Goal: Transaction & Acquisition: Book appointment/travel/reservation

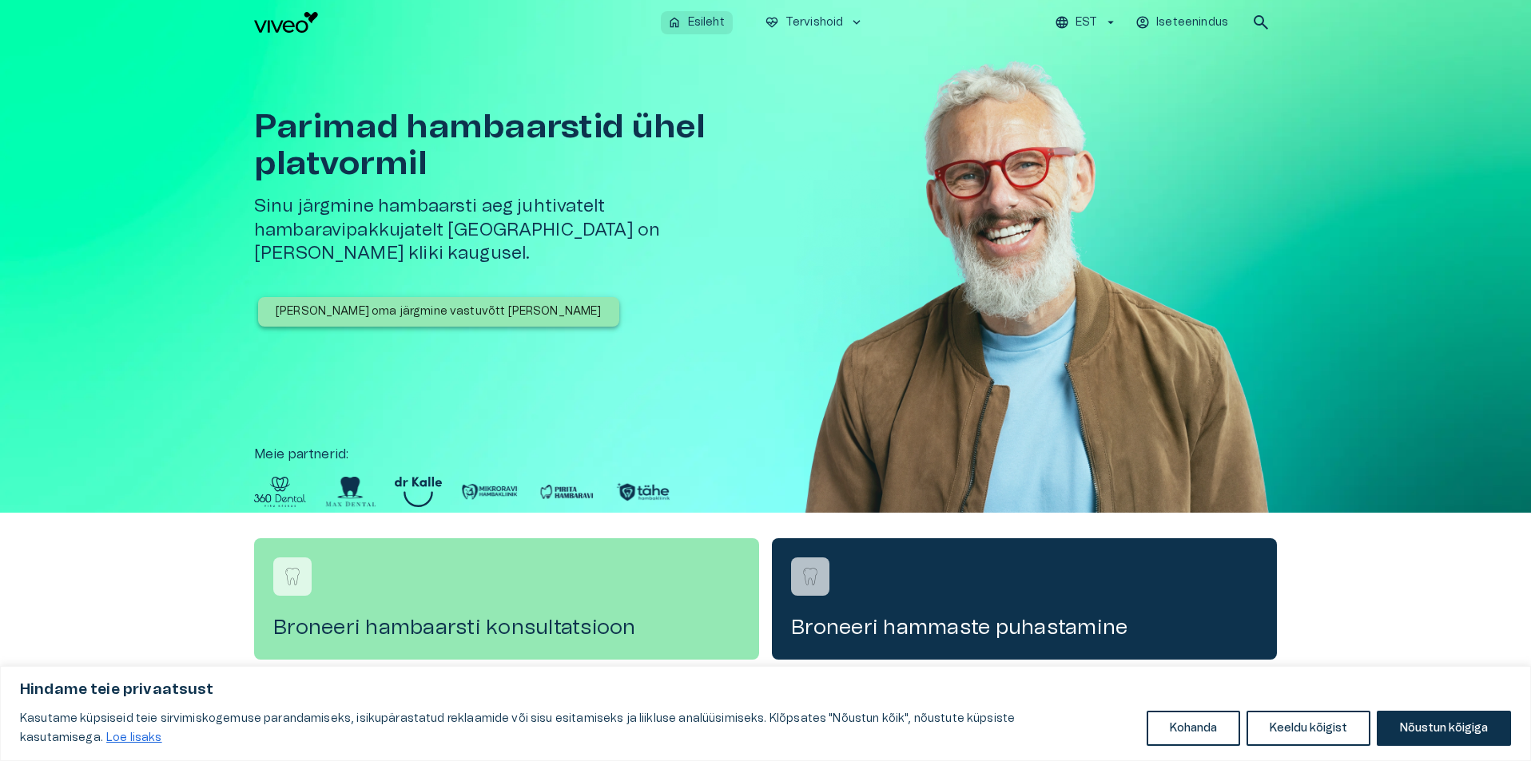
click at [698, 22] on p "Esileht" at bounding box center [706, 22] width 37 height 17
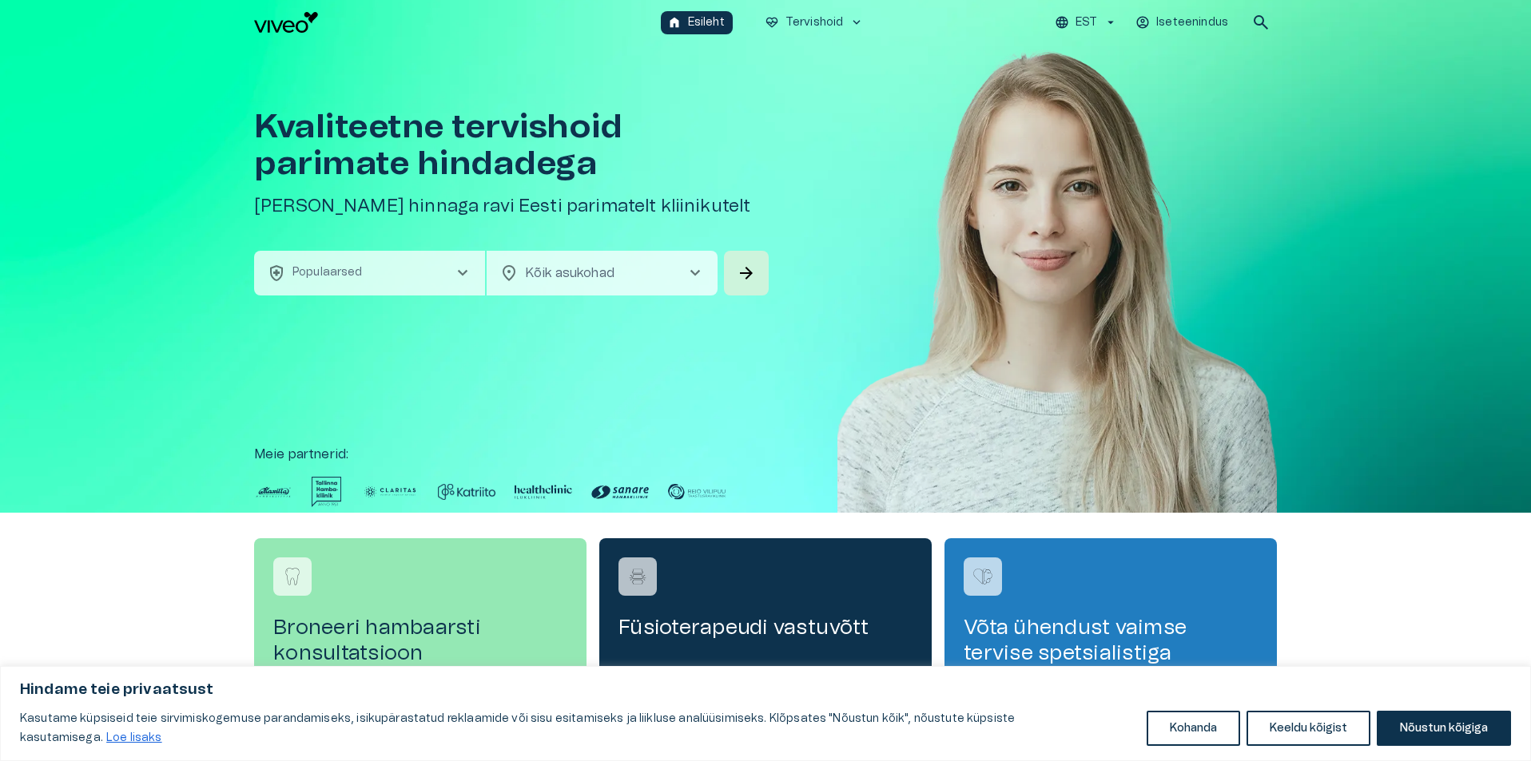
click at [463, 274] on span "chevron_right" at bounding box center [462, 273] width 19 height 19
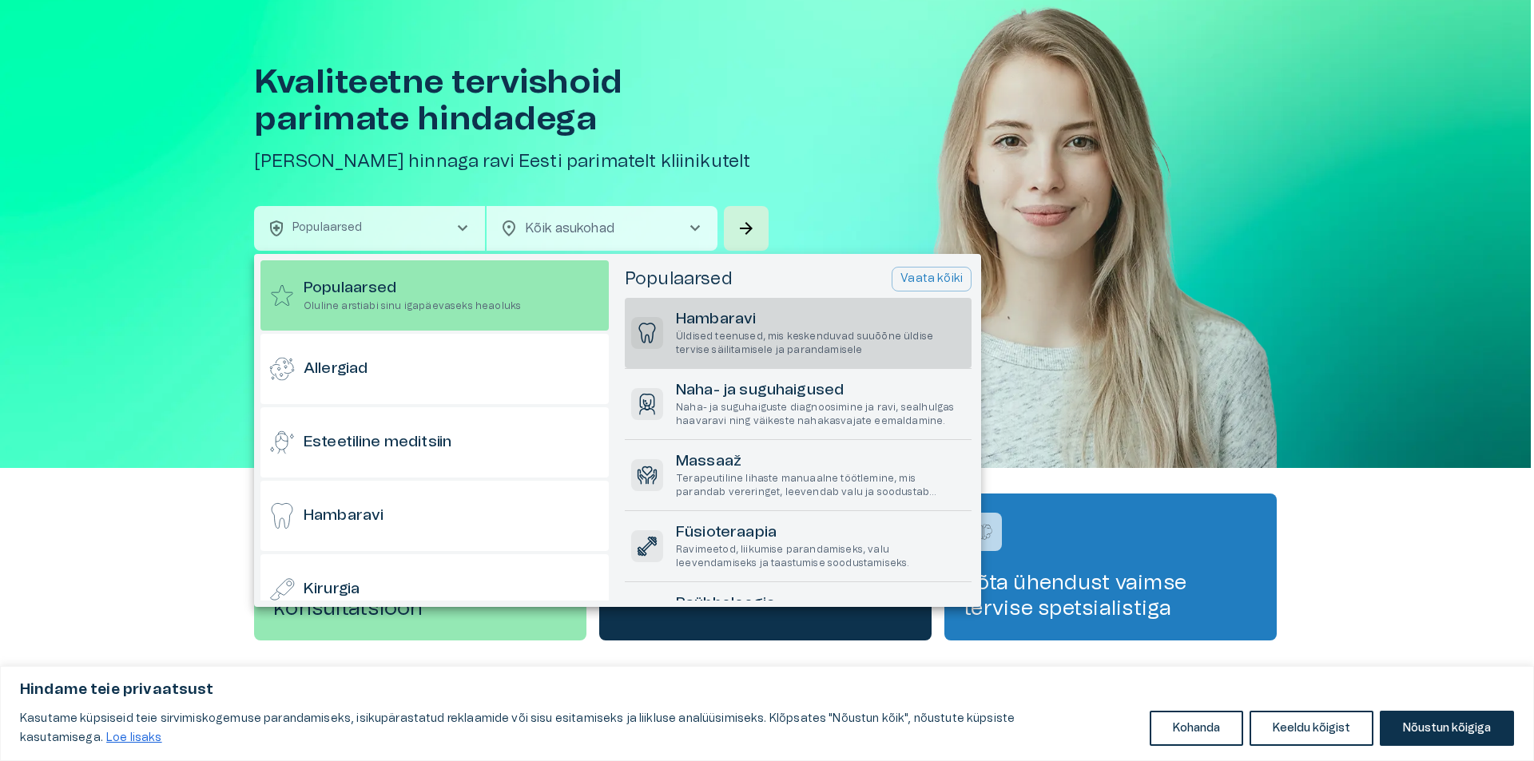
click at [687, 318] on h6 "Hambaravi" at bounding box center [820, 320] width 289 height 22
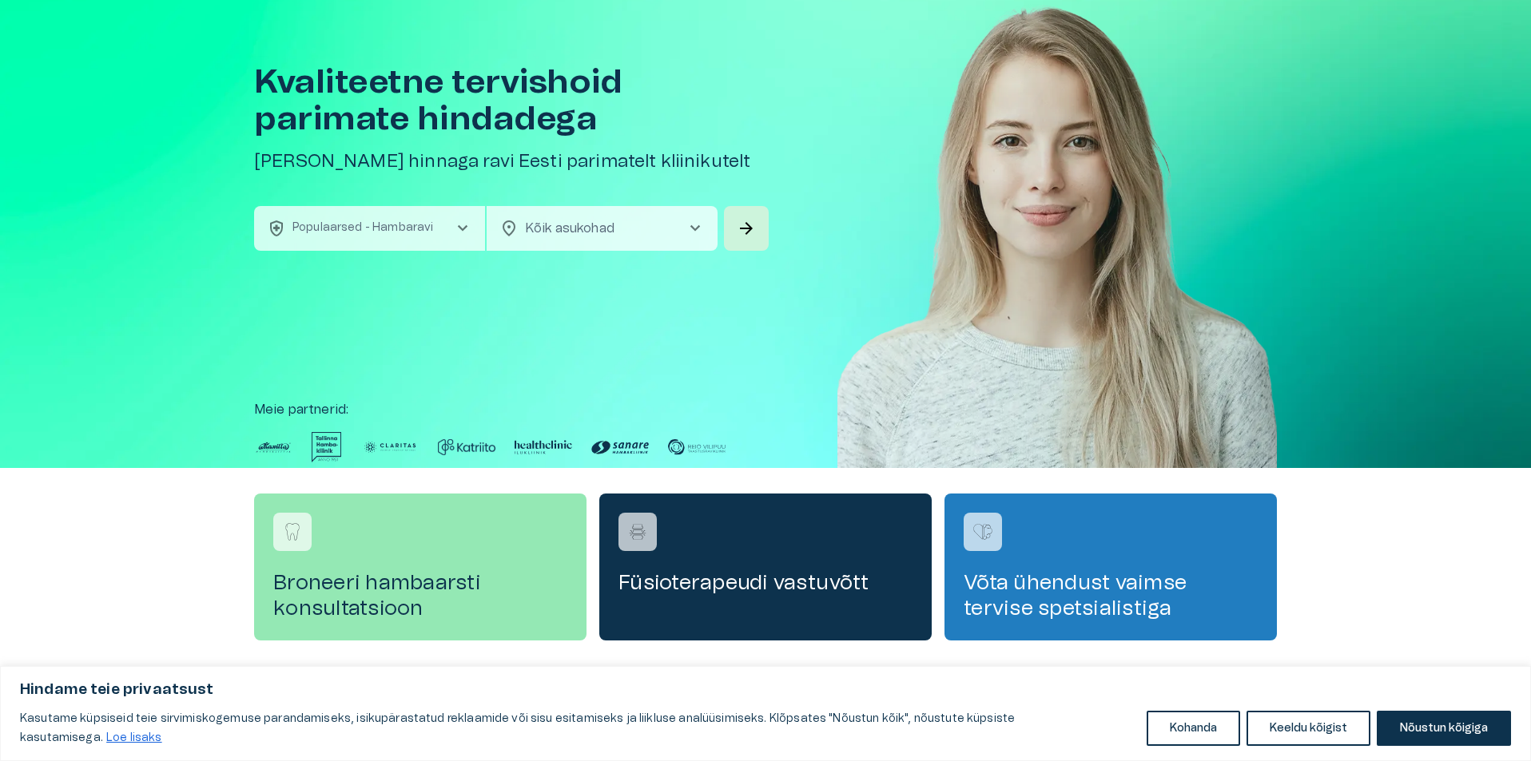
click at [693, 226] on span "chevron_right" at bounding box center [694, 228] width 19 height 19
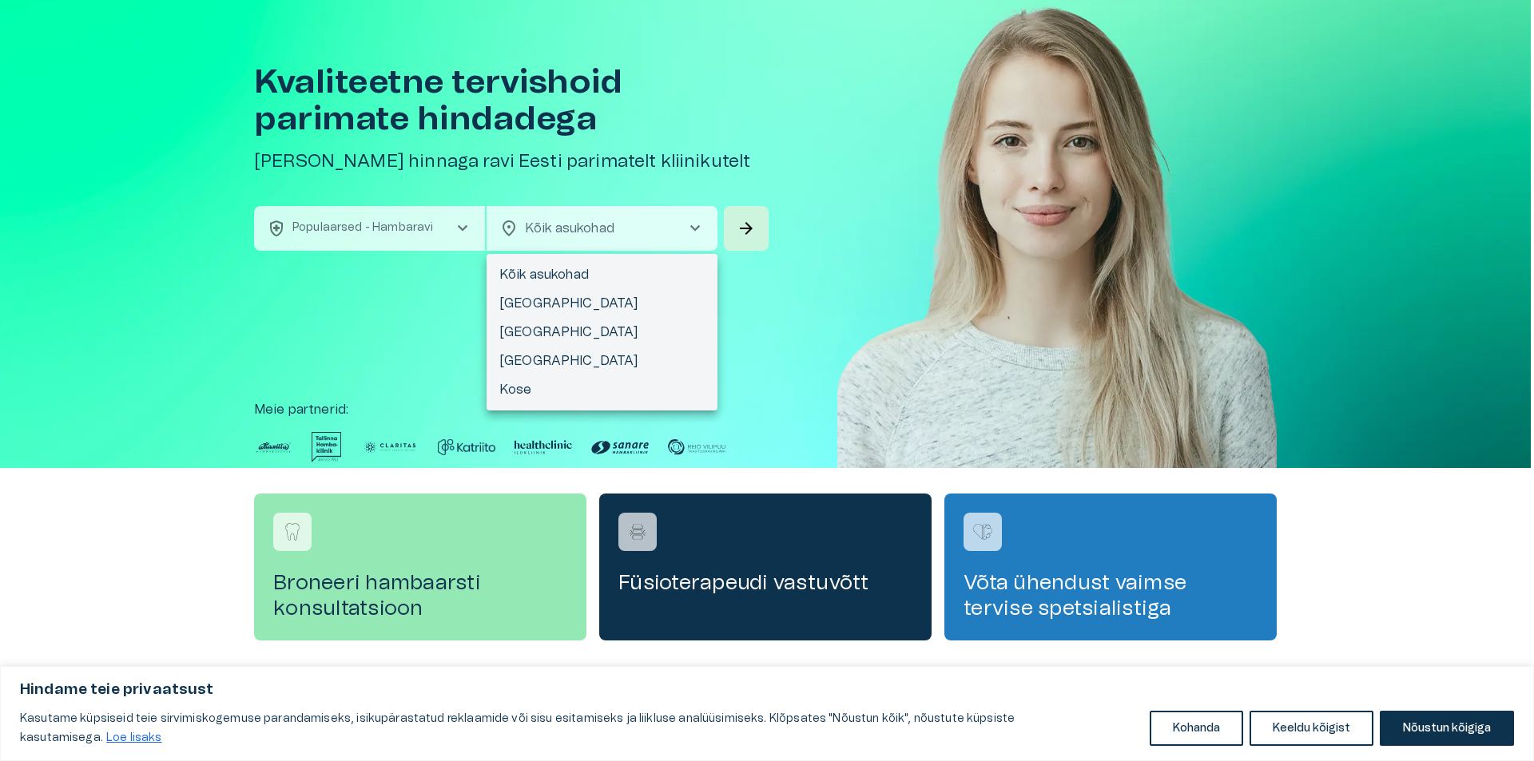
click at [748, 228] on div at bounding box center [767, 380] width 1534 height 761
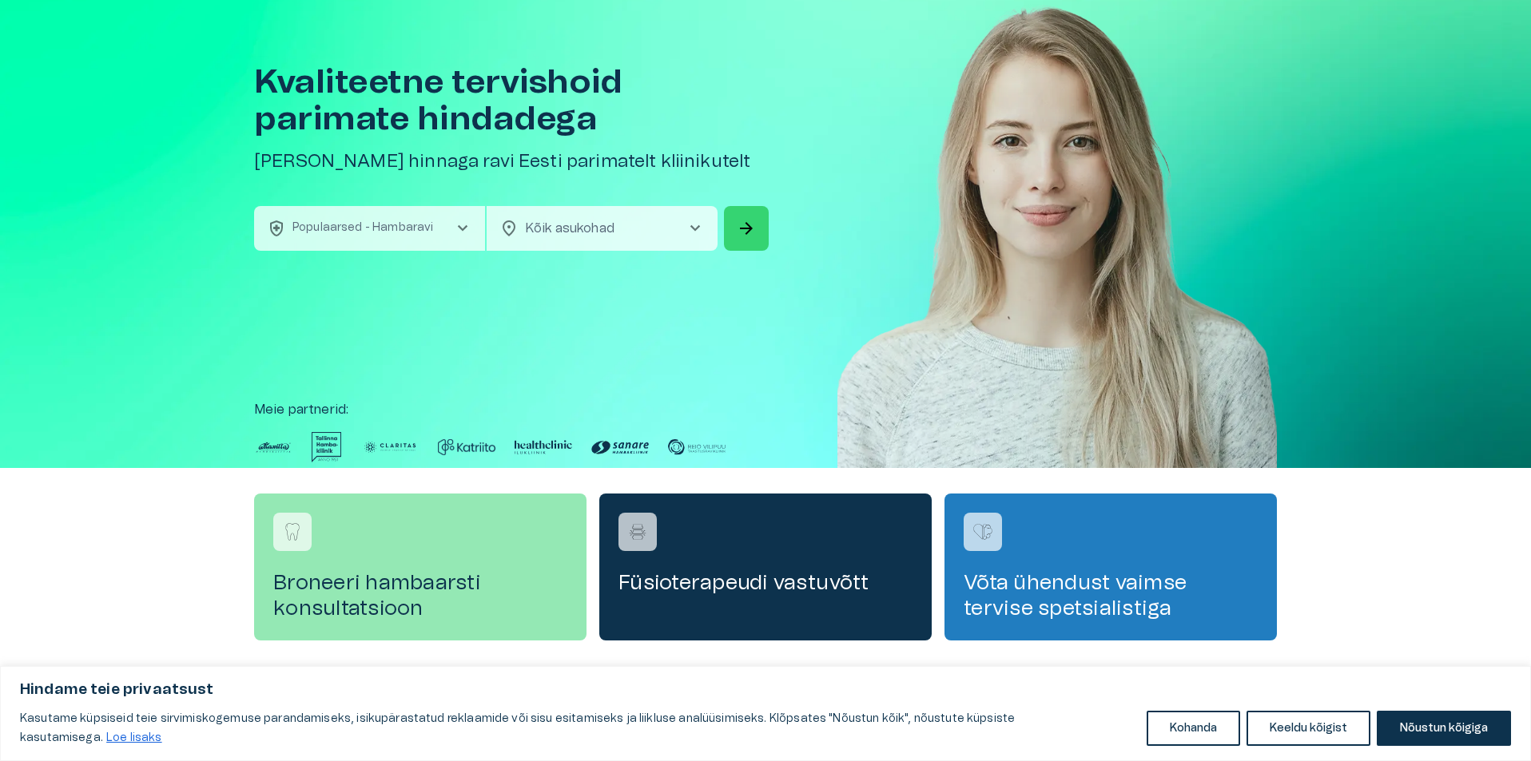
click at [748, 228] on span "arrow_forward" at bounding box center [746, 228] width 19 height 19
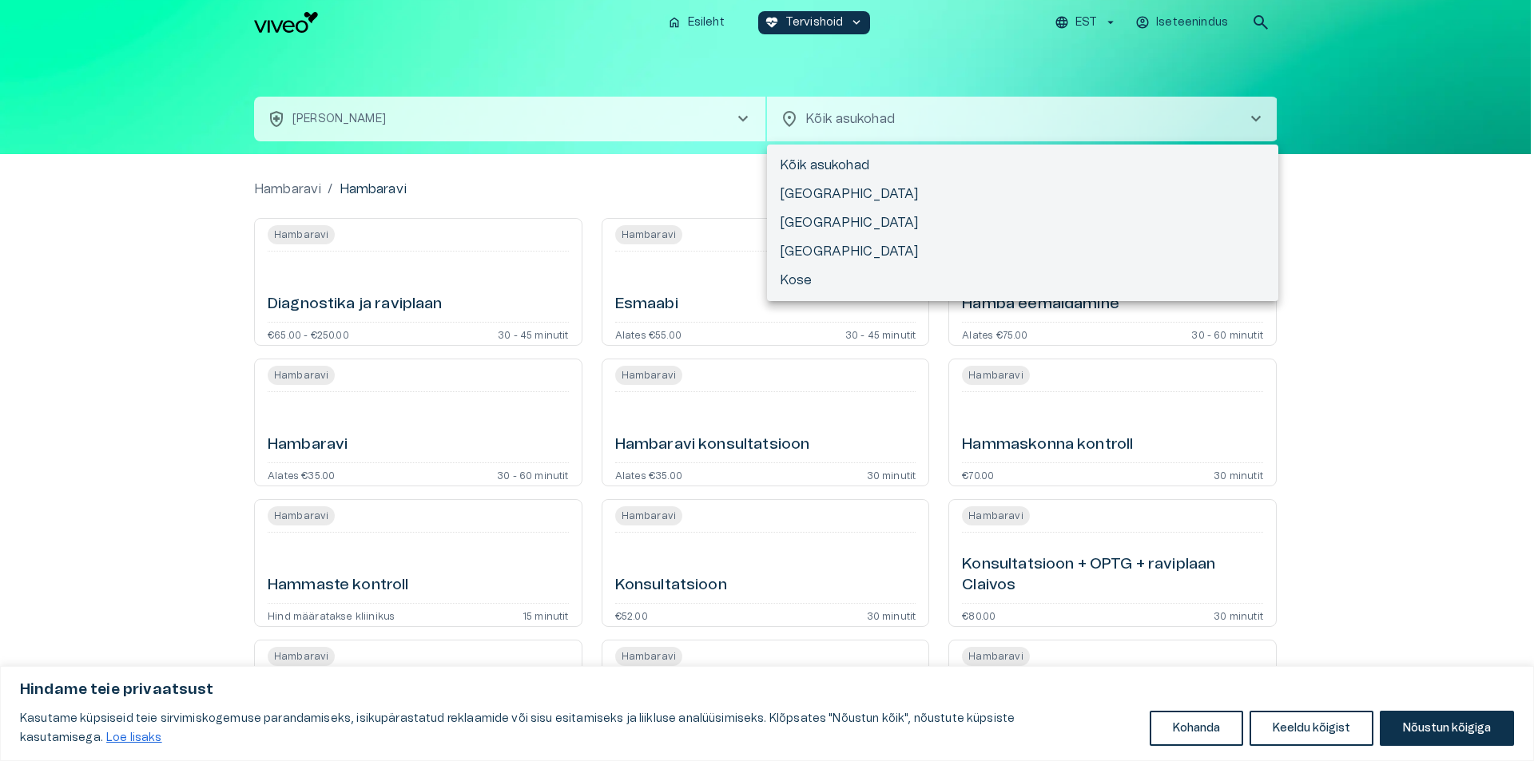
click at [856, 119] on body "Hindame teie privaatsust Kasutame küpsiseid teie sirvimiskogemuse parandamiseks…" at bounding box center [767, 380] width 1534 height 761
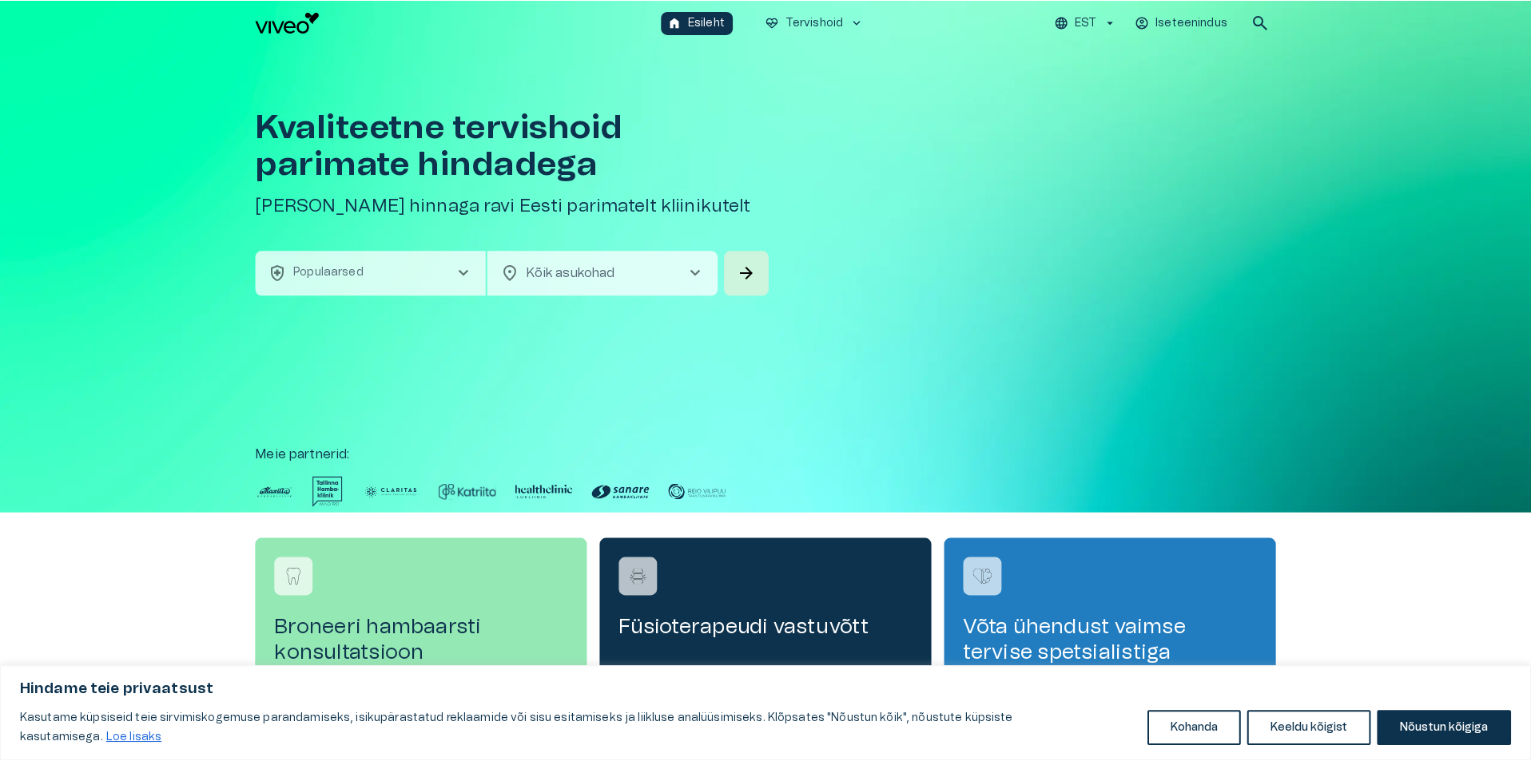
scroll to position [45, 0]
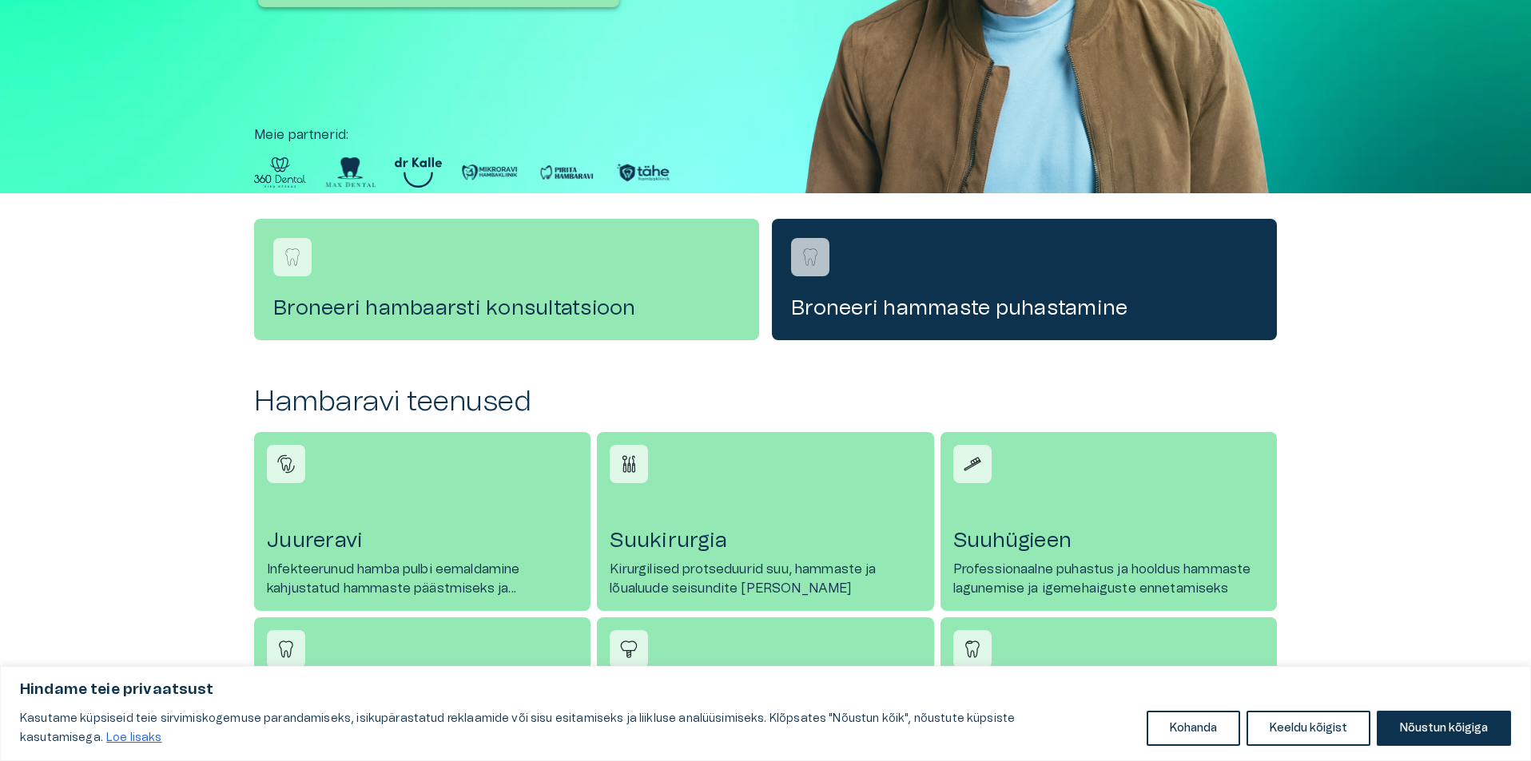
scroll to position [559, 0]
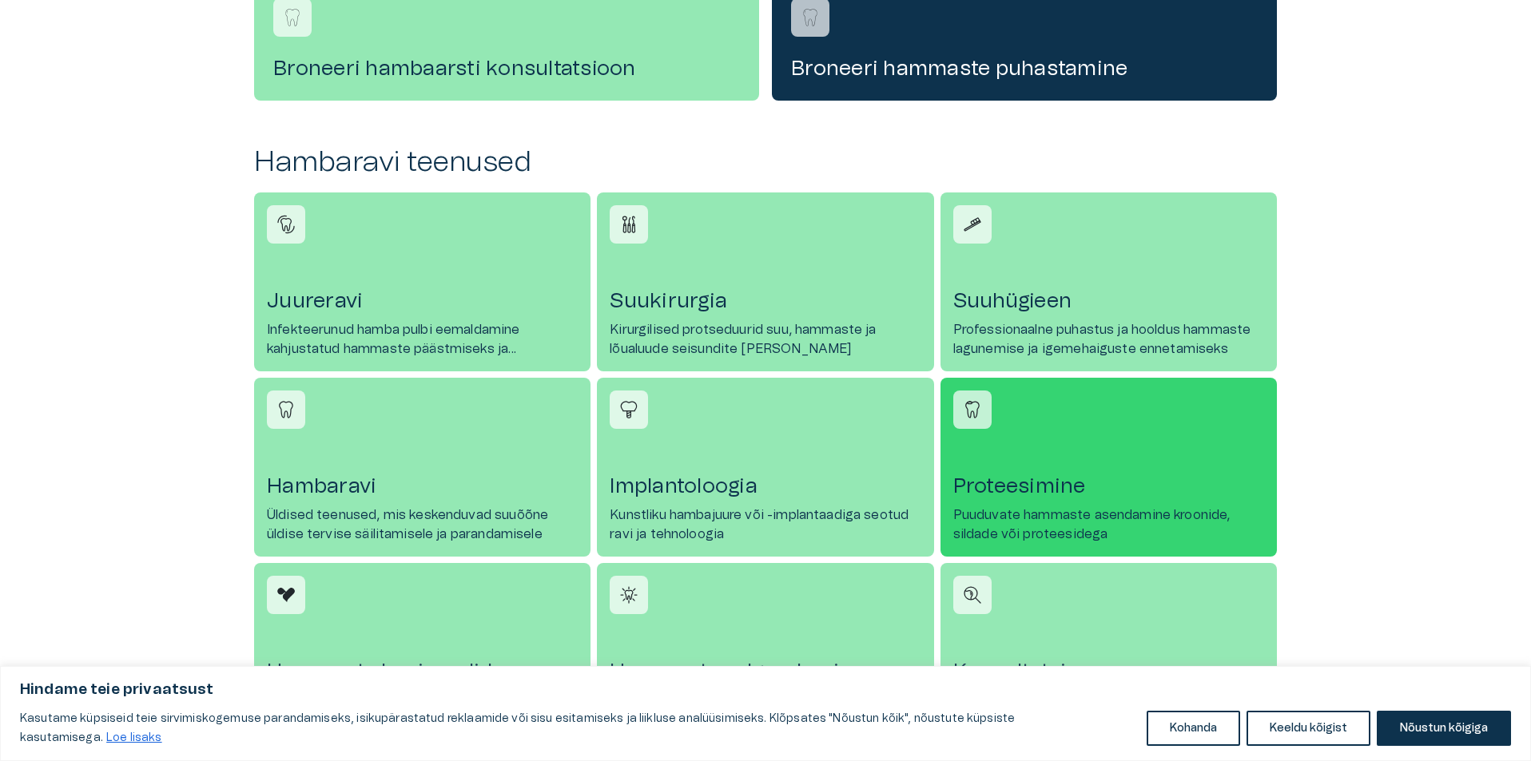
click at [1028, 481] on h4 "Proteesimine" at bounding box center [1108, 487] width 311 height 26
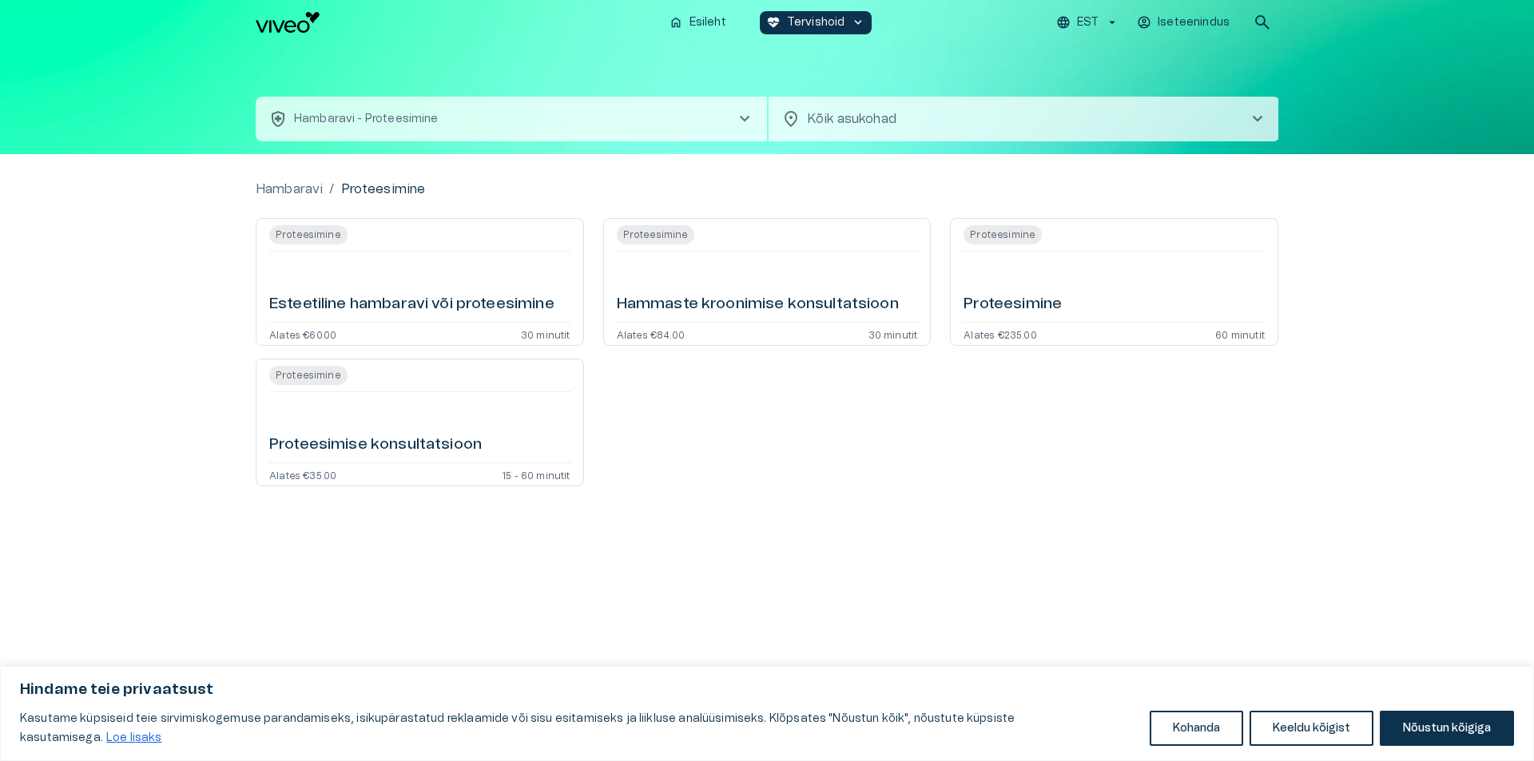
click at [1017, 299] on h6 "Proteesimine" at bounding box center [1012, 305] width 98 height 22
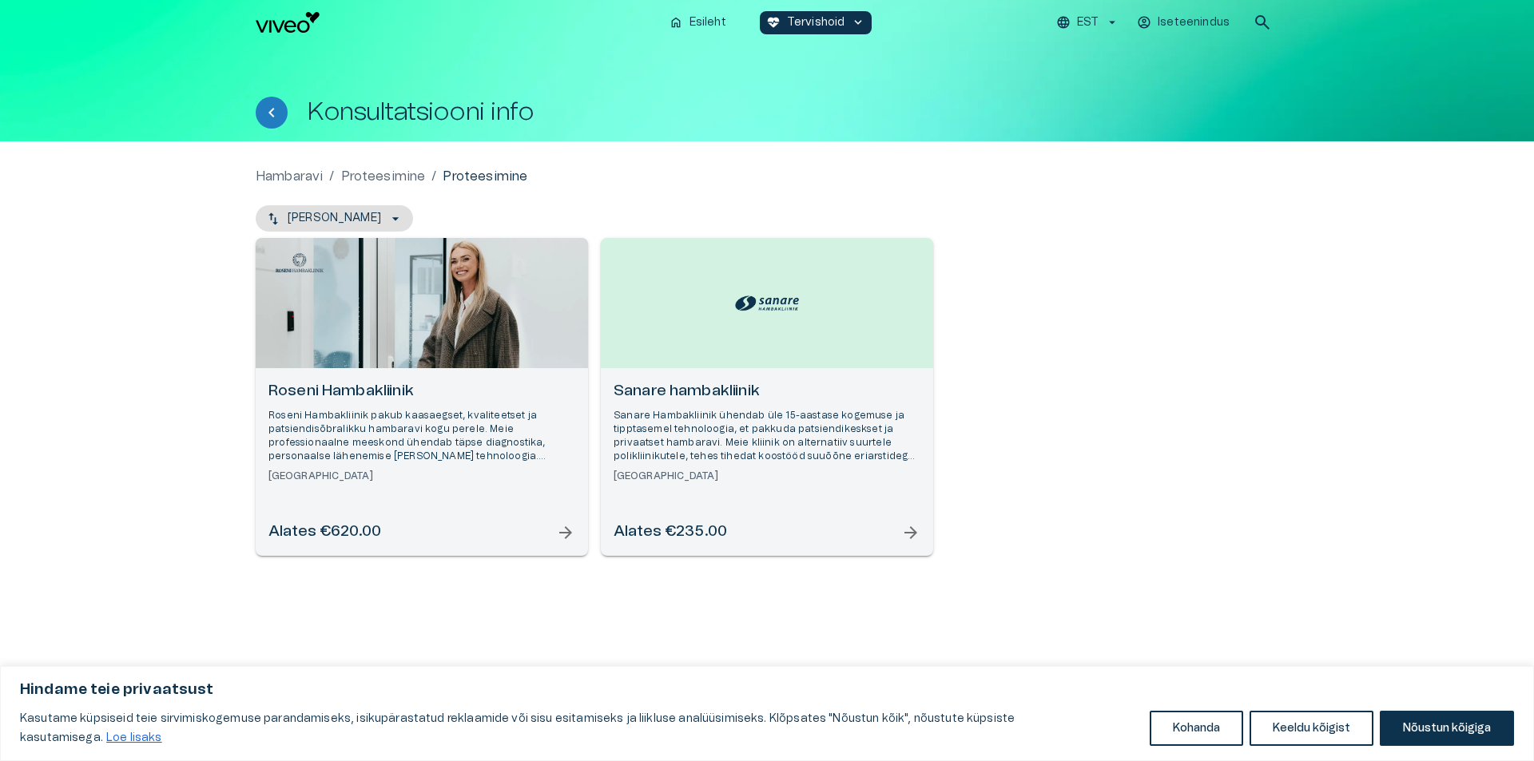
click at [917, 534] on span "arrow_forward" at bounding box center [910, 532] width 19 height 19
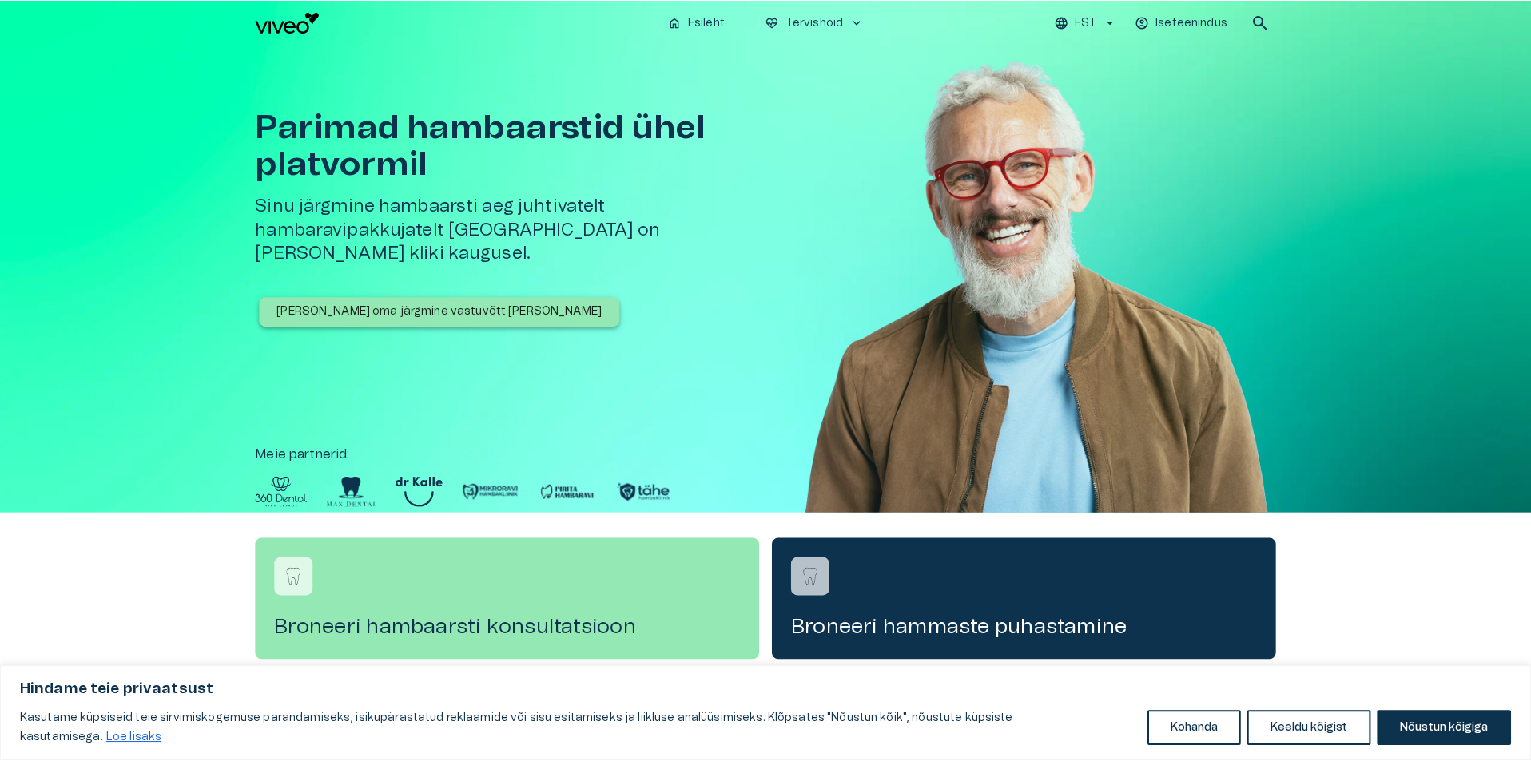
scroll to position [559, 0]
